Goal: Task Accomplishment & Management: Manage account settings

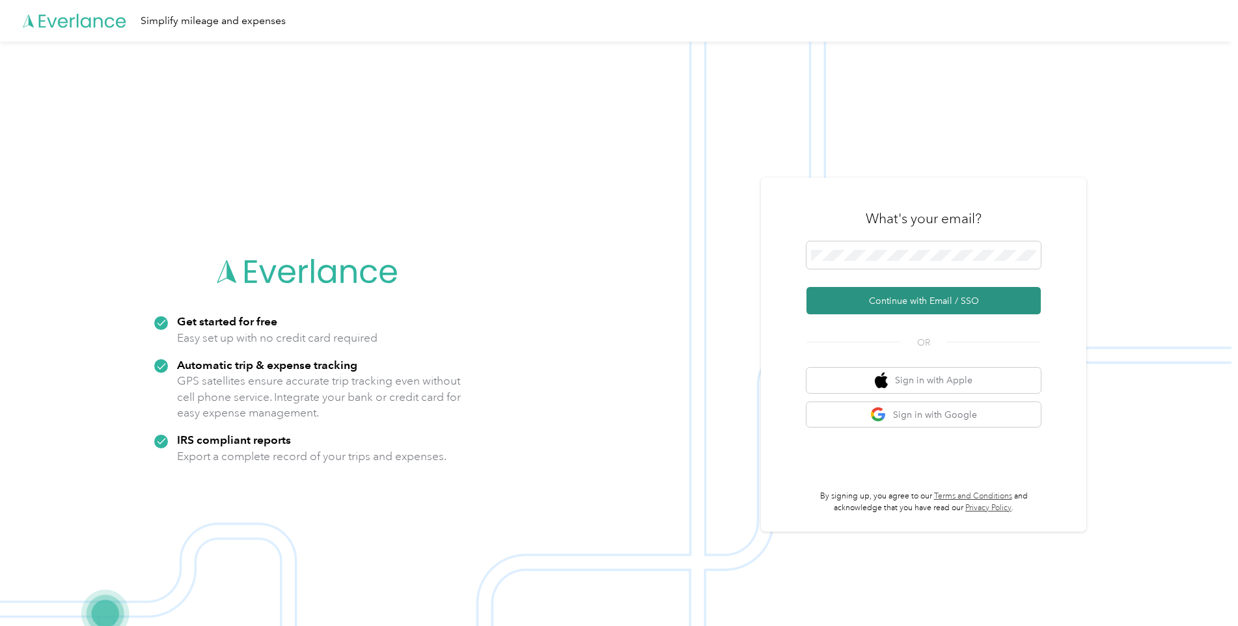
click at [859, 298] on button "Continue with Email / SSO" at bounding box center [923, 300] width 234 height 27
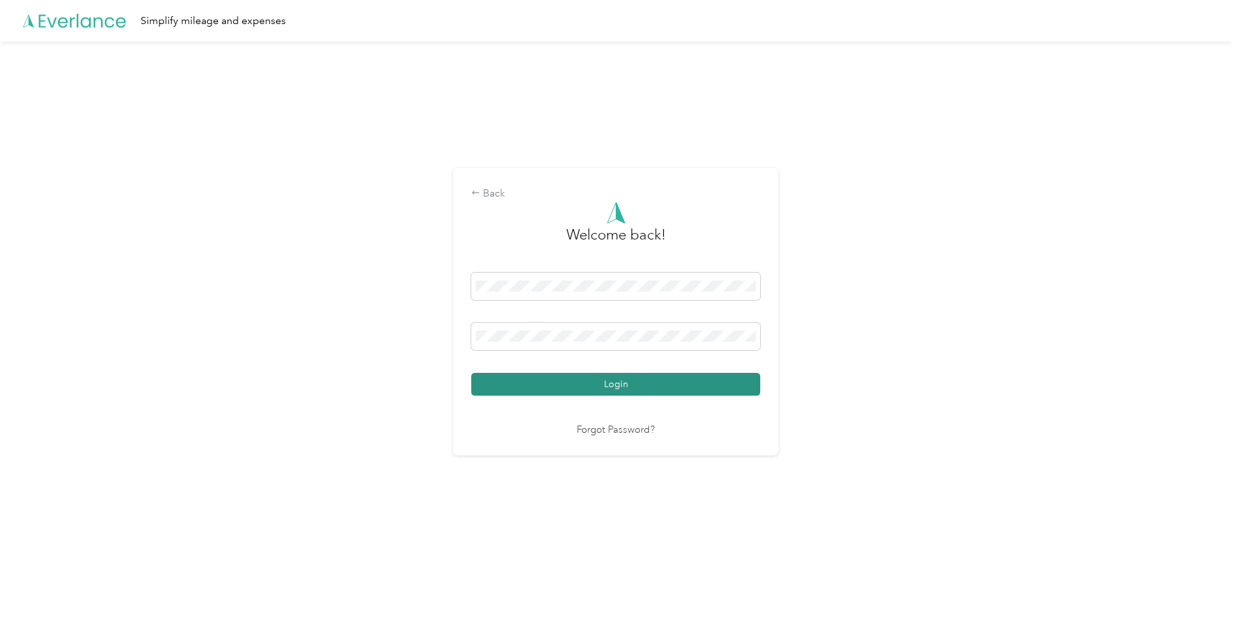
click at [640, 392] on button "Login" at bounding box center [615, 384] width 289 height 23
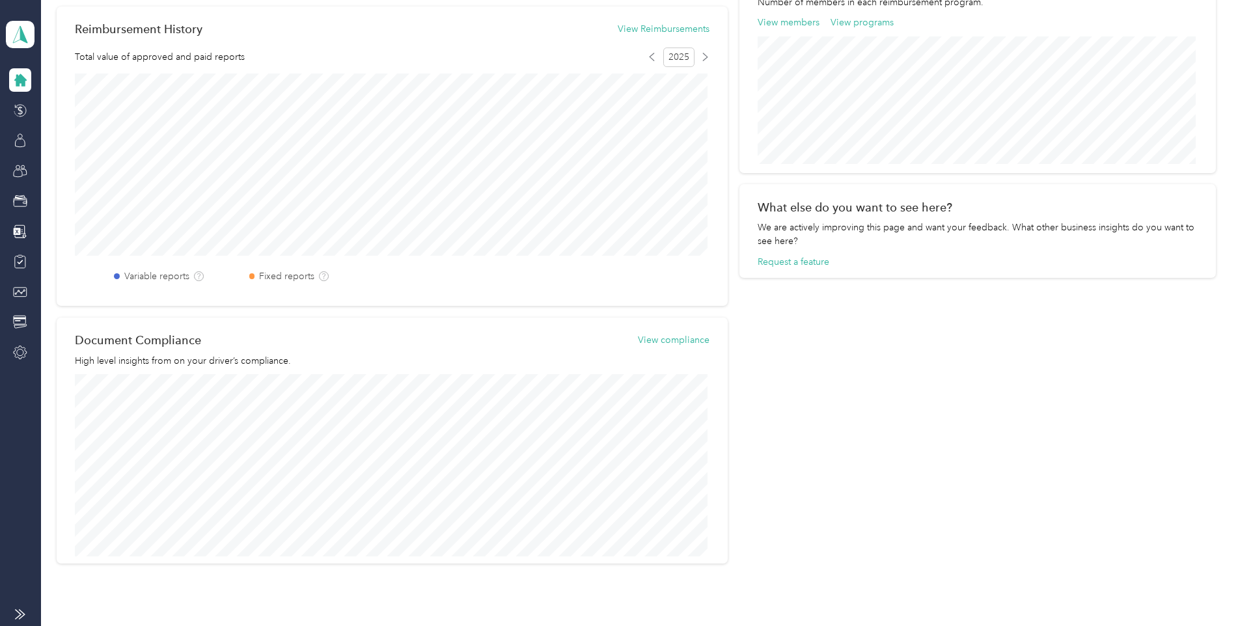
scroll to position [456, 0]
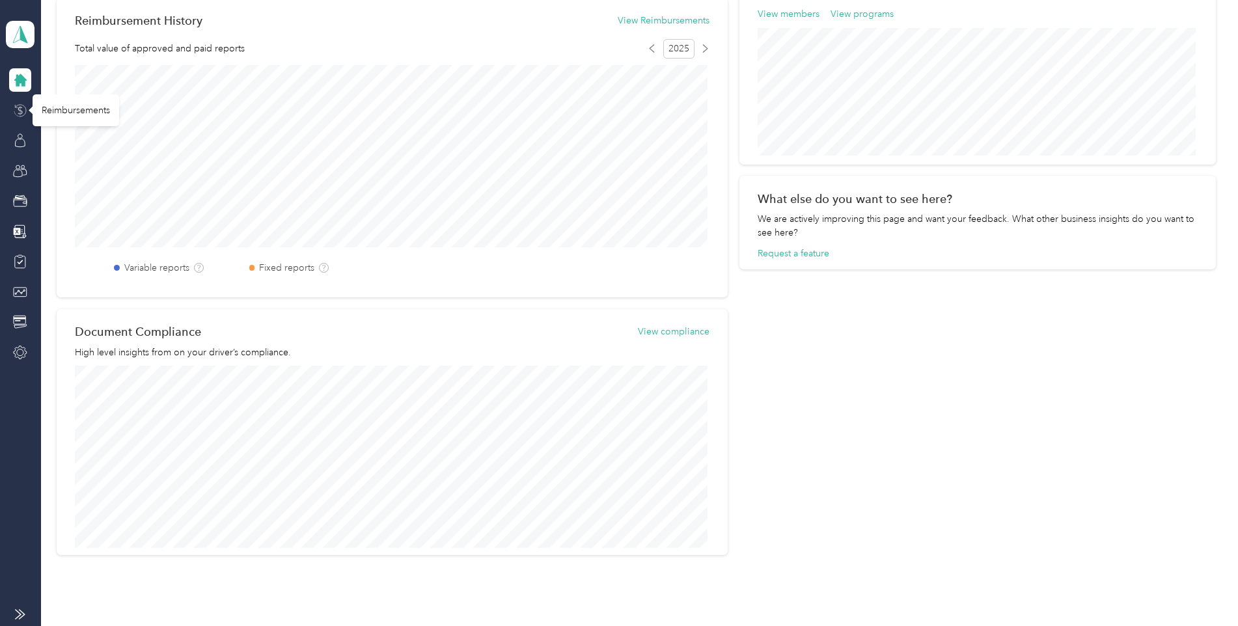
click at [19, 111] on icon at bounding box center [20, 110] width 14 height 14
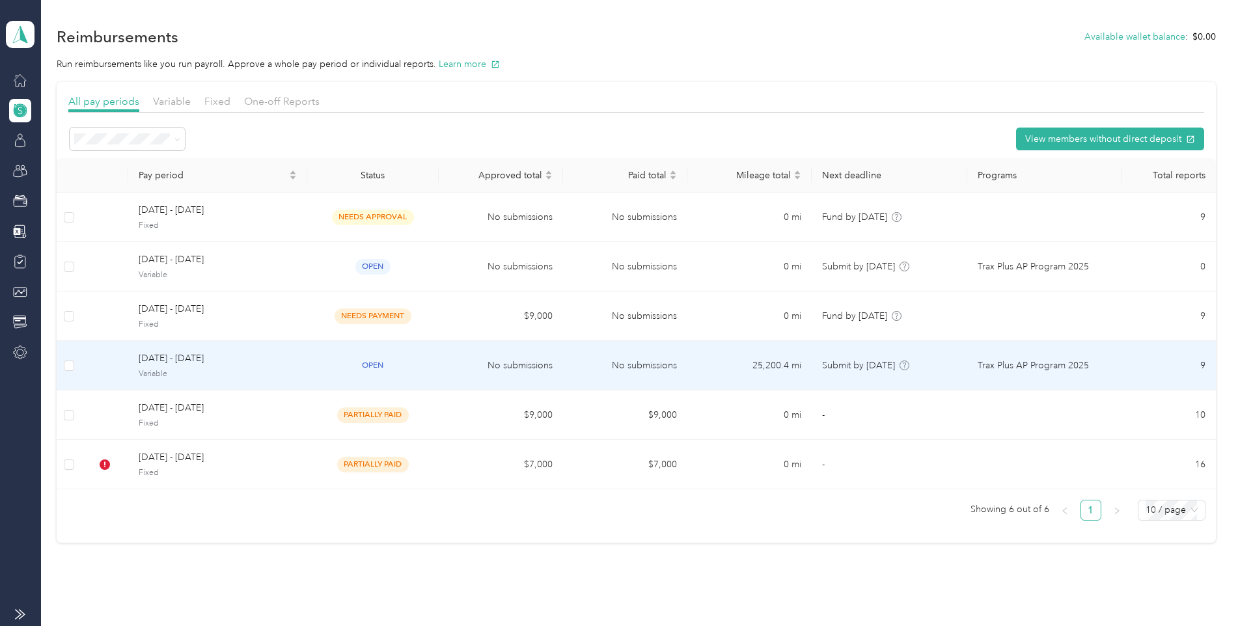
click at [202, 366] on div "[DATE] - [DATE] Variable" at bounding box center [217, 365] width 157 height 28
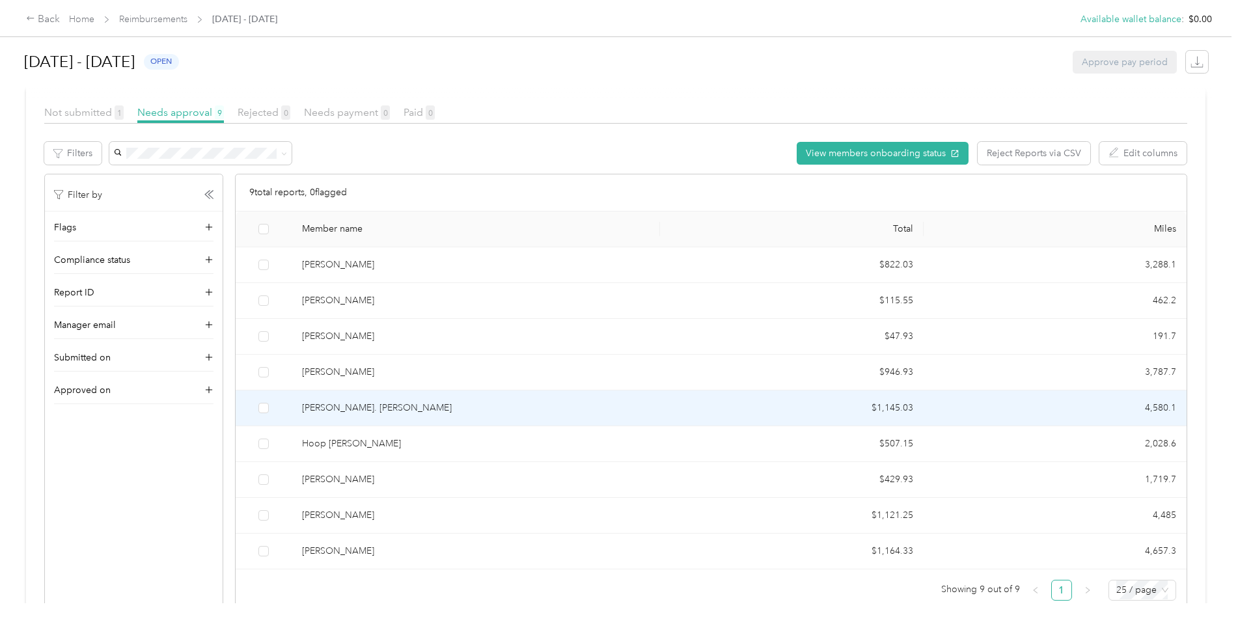
scroll to position [101, 0]
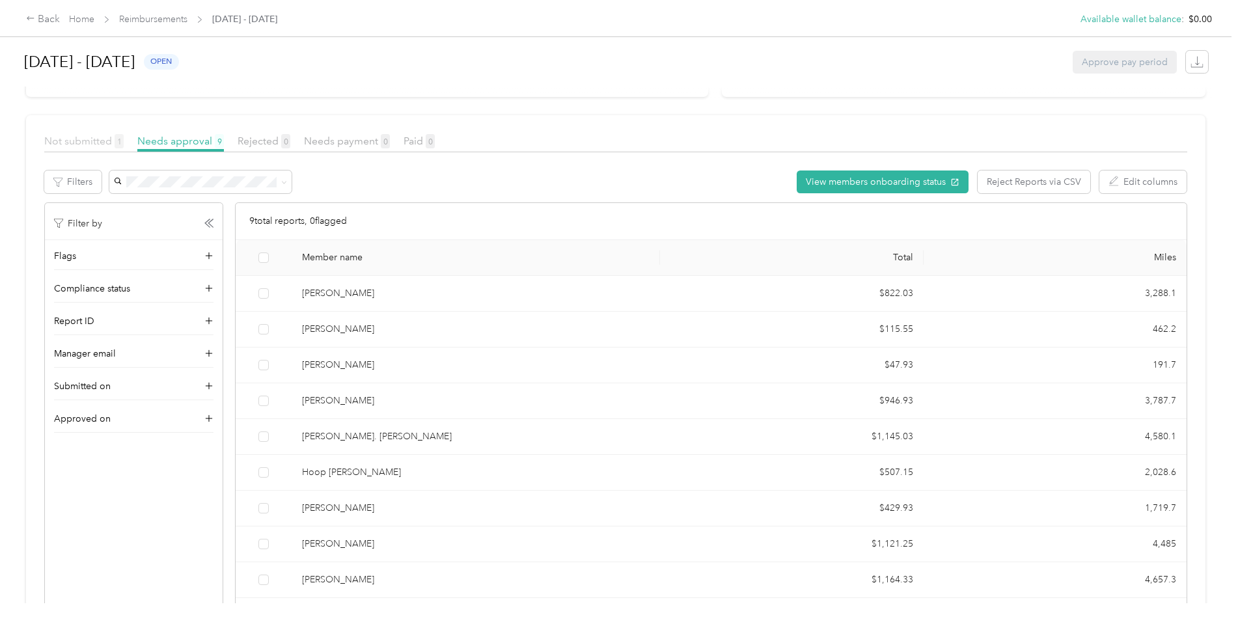
click at [99, 141] on span "Not submitted 1" at bounding box center [83, 141] width 79 height 12
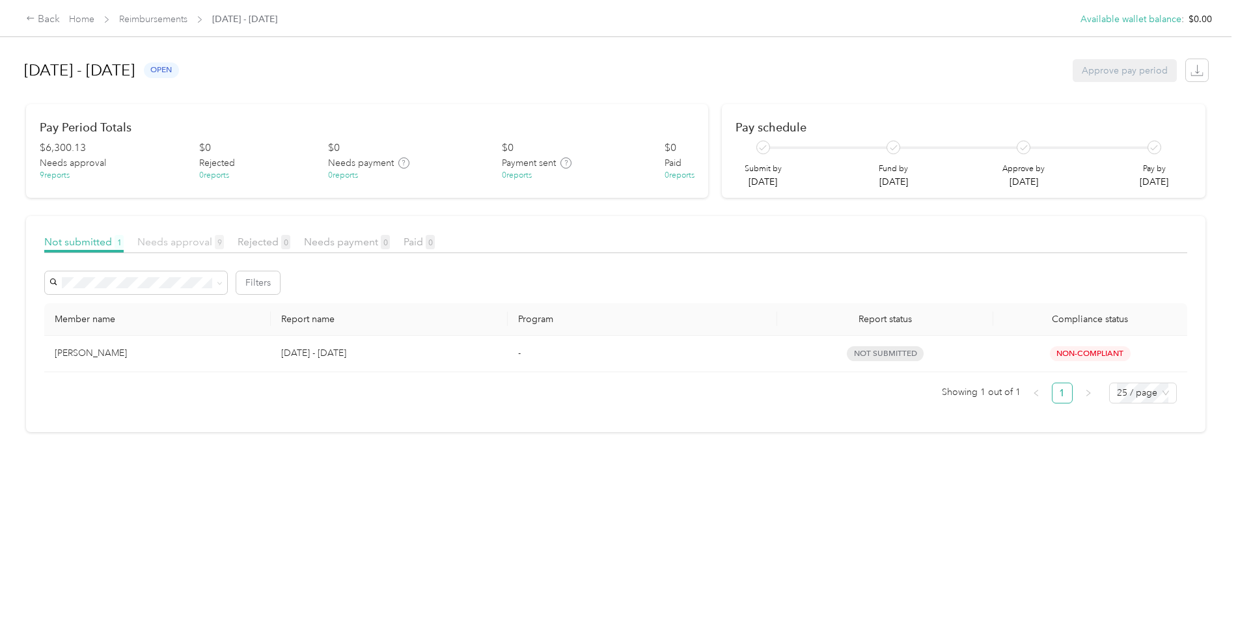
click at [174, 239] on span "Needs approval 9" at bounding box center [180, 242] width 87 height 12
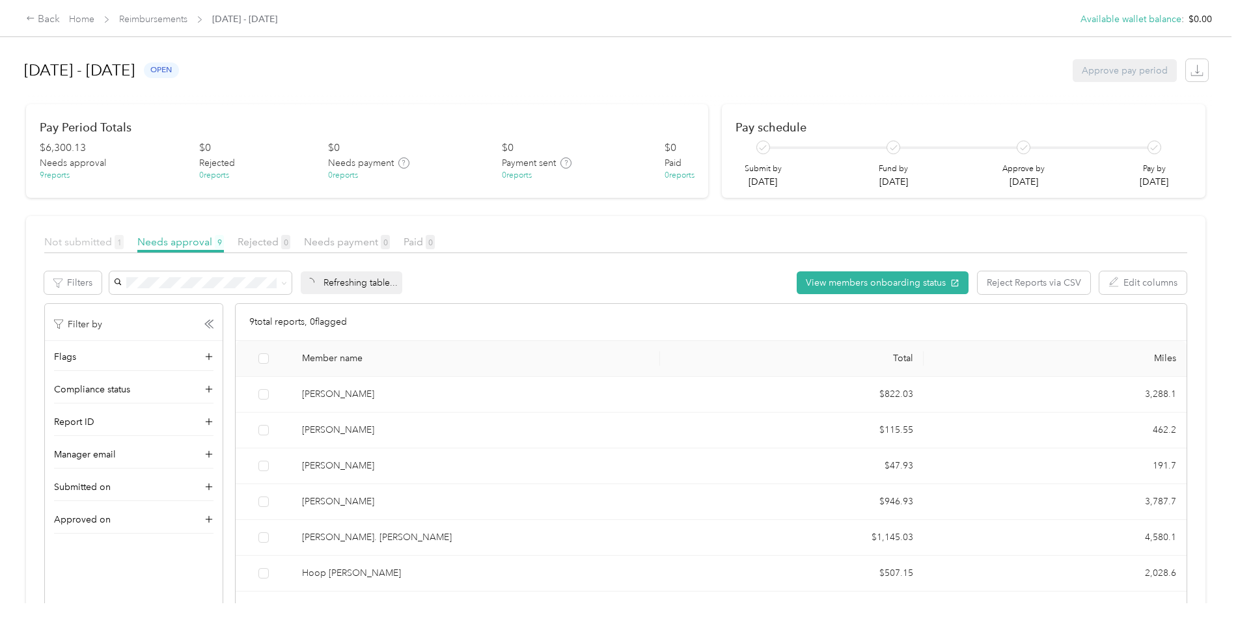
click at [85, 245] on span "Not submitted 1" at bounding box center [83, 242] width 79 height 12
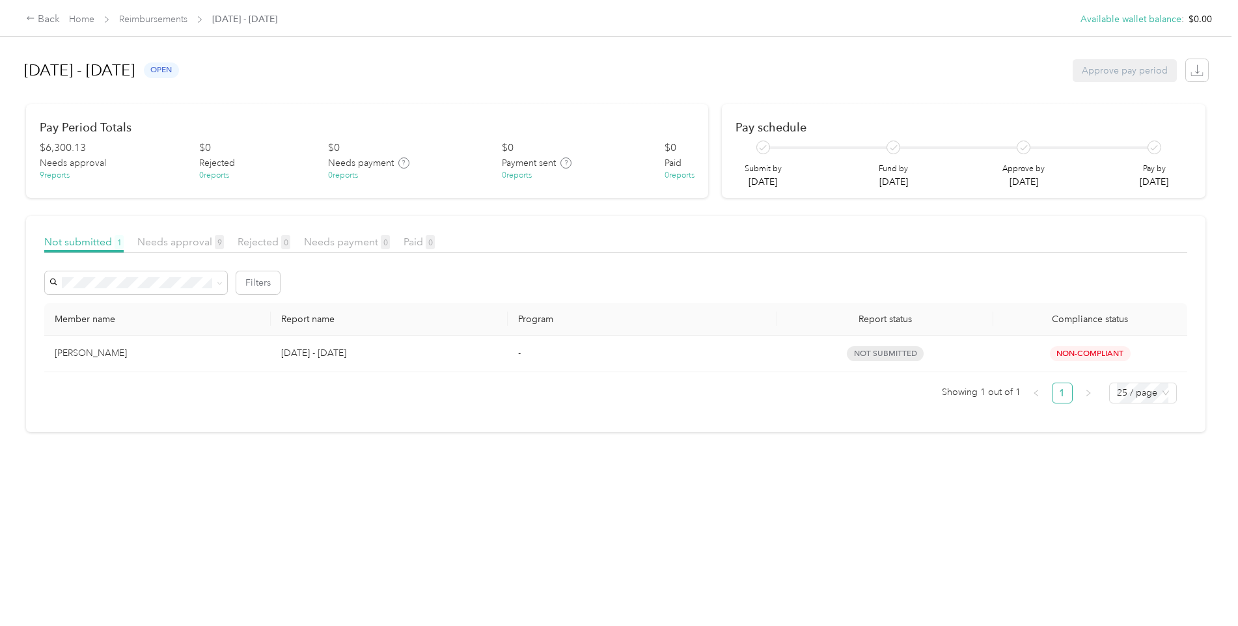
click at [271, 91] on div "[DATE] - [DATE] open Approve pay period" at bounding box center [616, 70] width 1184 height 49
